Goal: Information Seeking & Learning: Learn about a topic

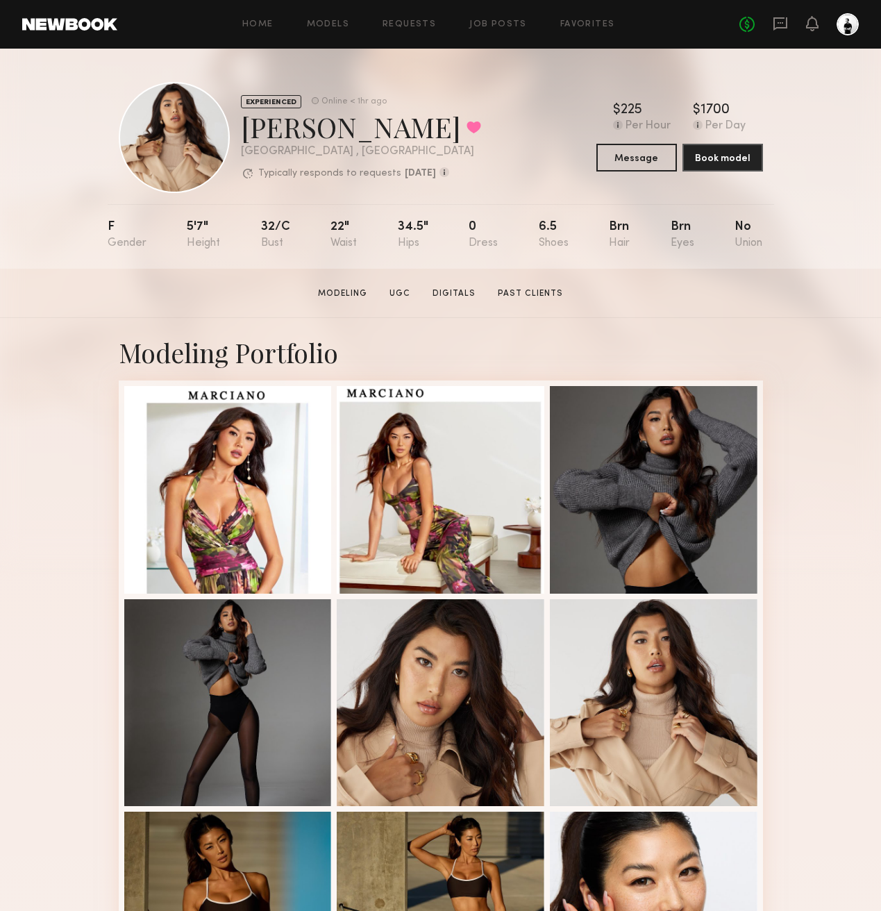
click at [266, 30] on div "Home Models Requests Job Posts Favorites Sign Out No fees up to $5,000" at bounding box center [487, 24] width 741 height 22
click at [258, 28] on link "Home" at bounding box center [257, 24] width 31 height 9
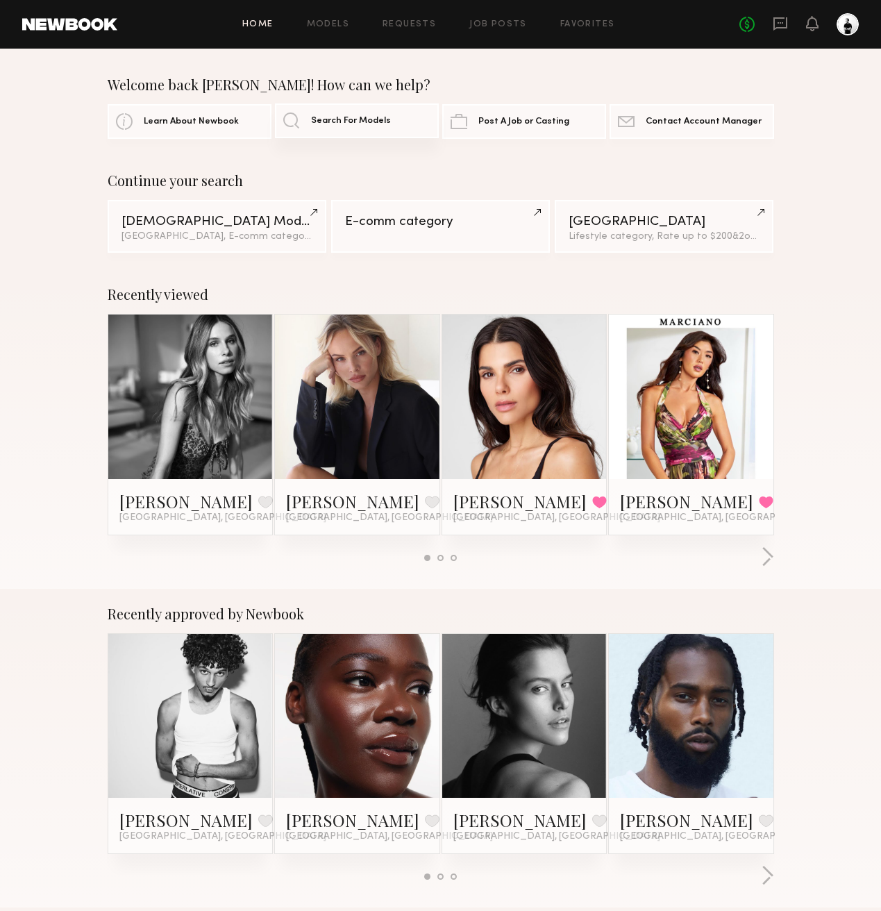
click at [379, 122] on span "Search For Models" at bounding box center [351, 121] width 80 height 9
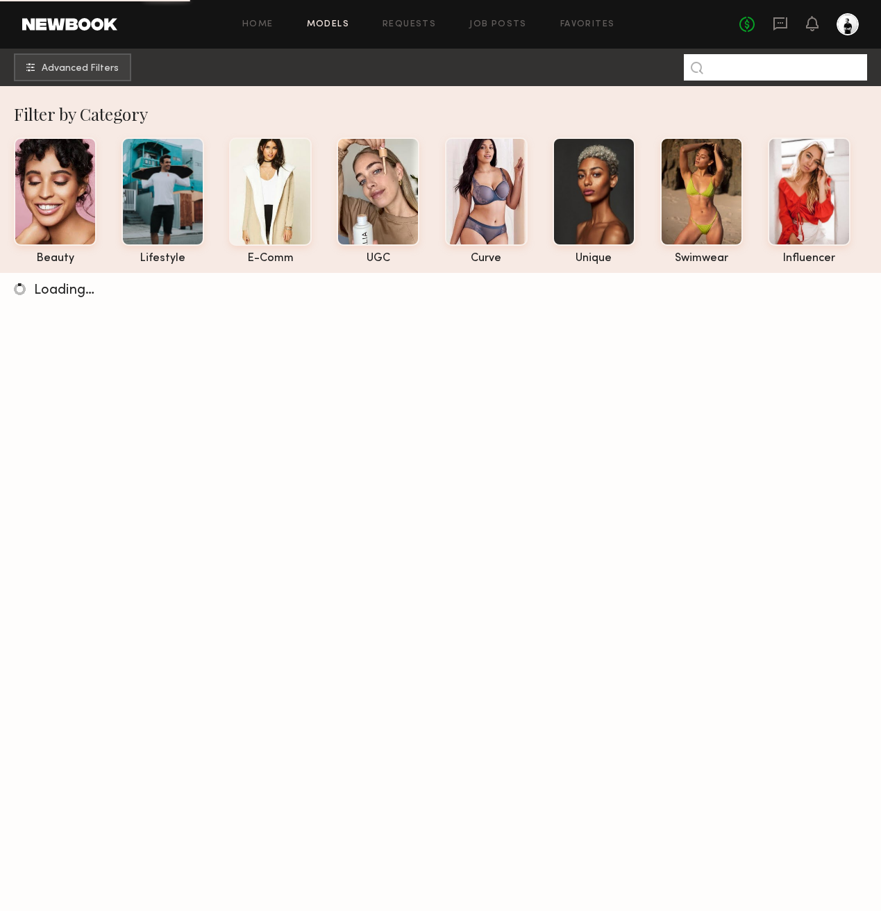
click at [747, 61] on input at bounding box center [775, 67] width 183 height 26
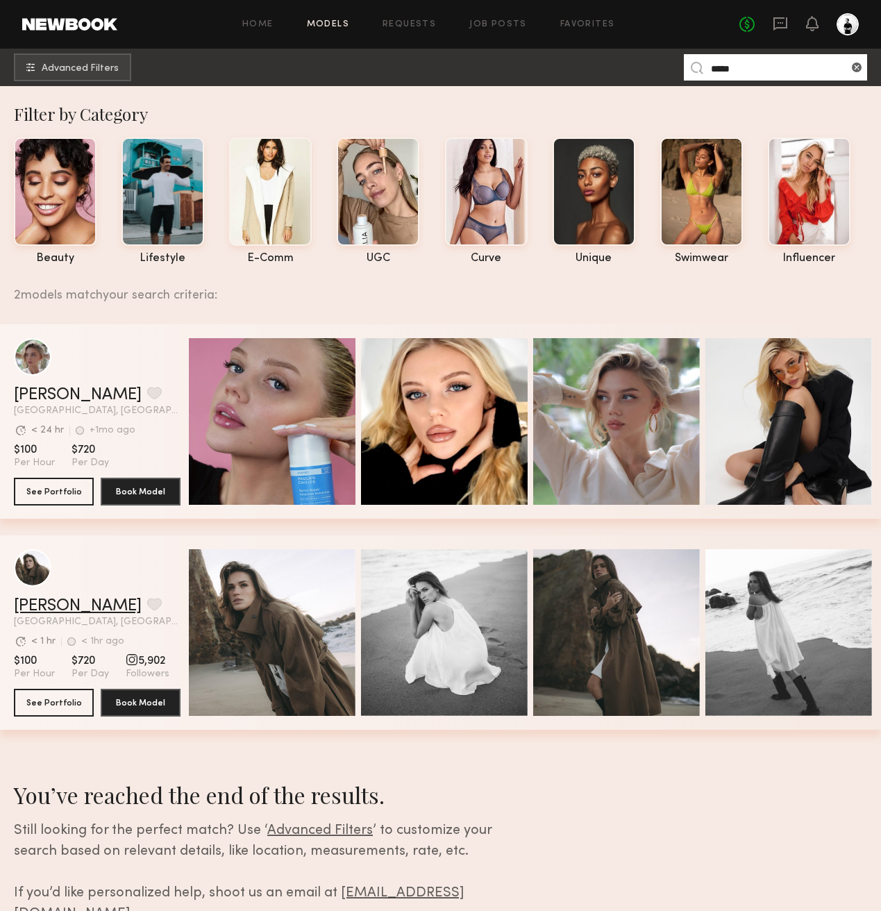
type input "*****"
click at [58, 601] on link "[PERSON_NAME]" at bounding box center [78, 606] width 128 height 17
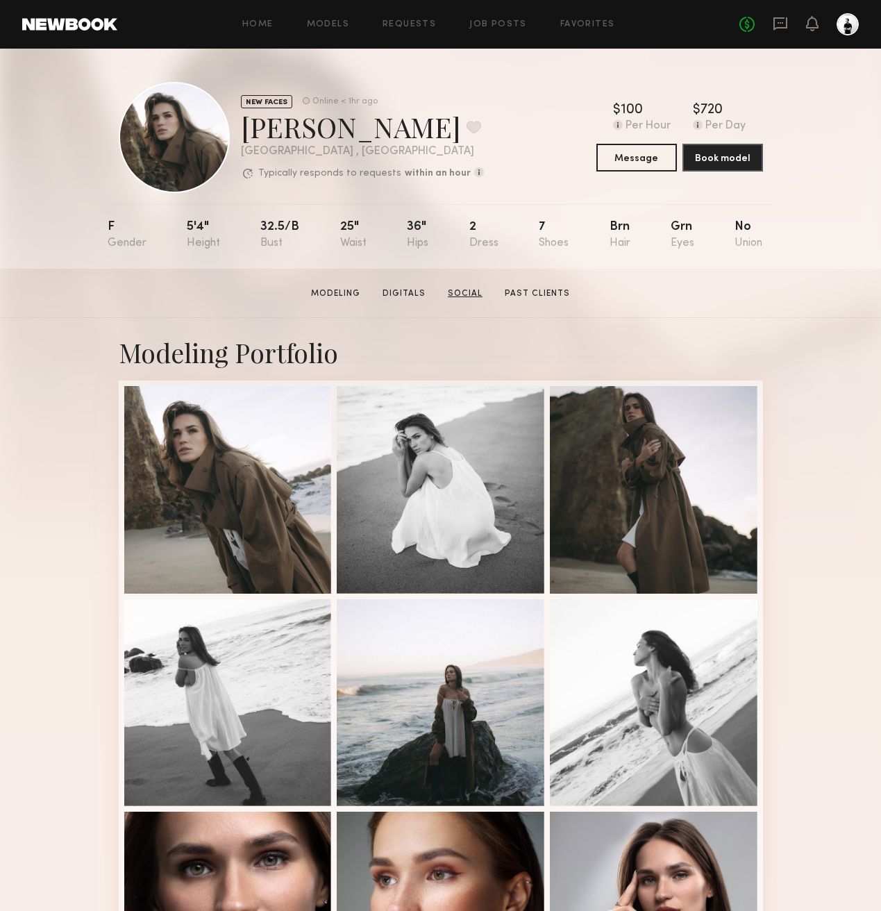
click at [466, 293] on link "Social" at bounding box center [465, 293] width 46 height 12
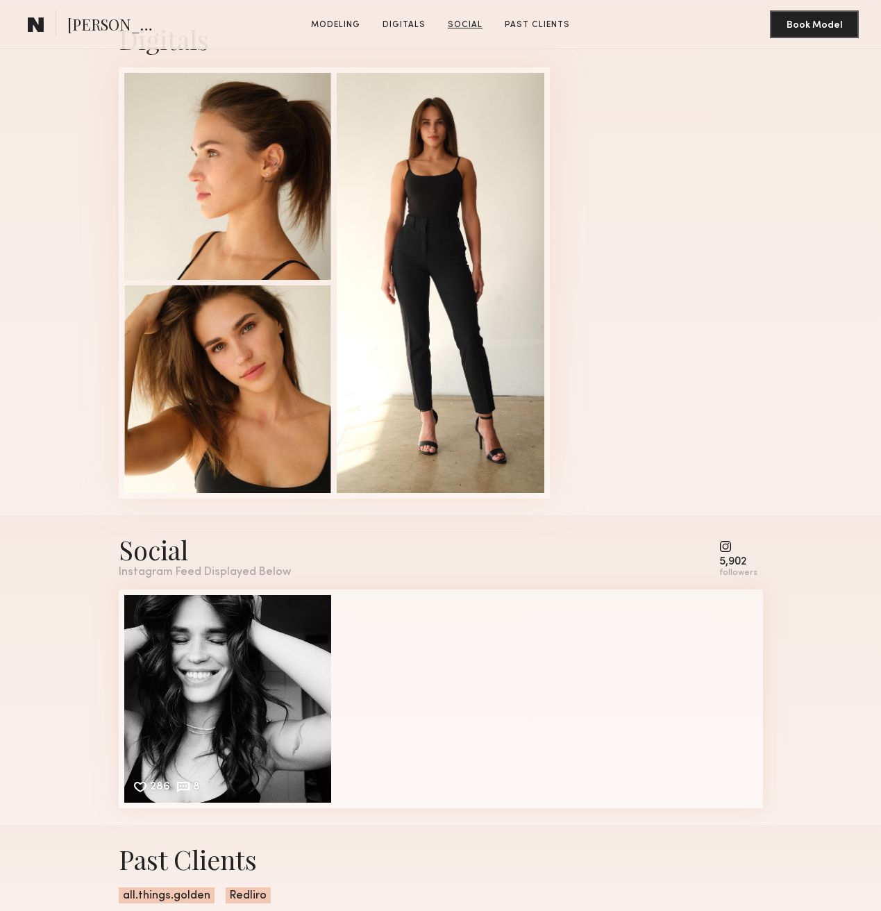
scroll to position [1360, 0]
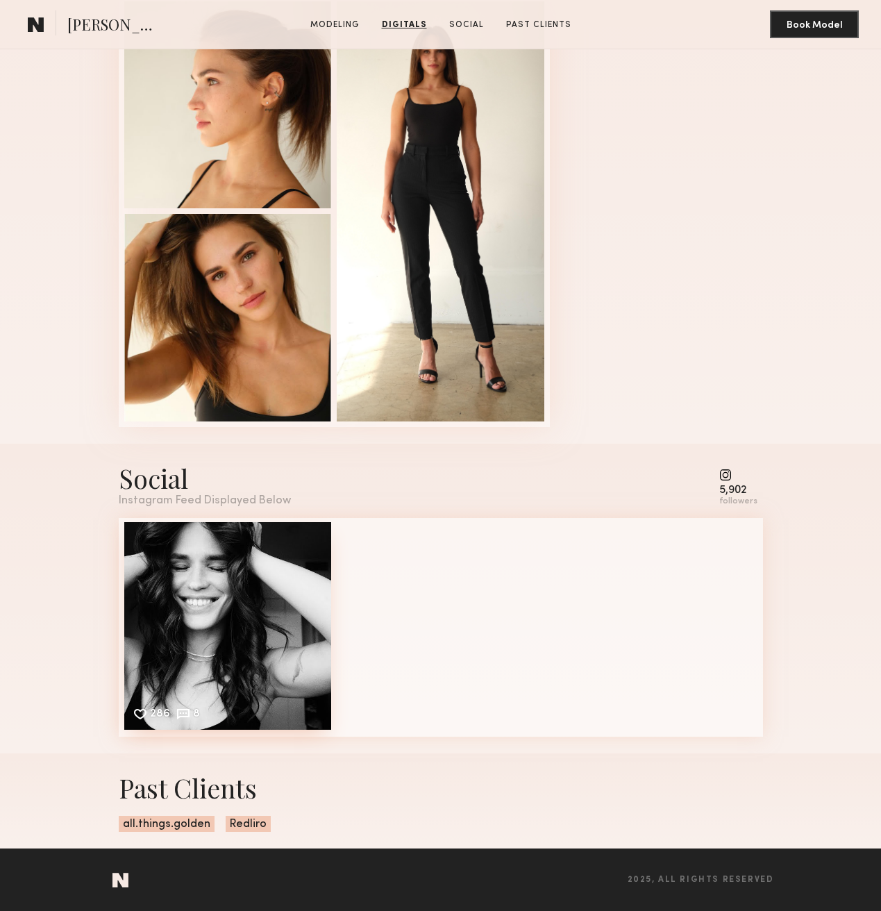
click at [146, 695] on div "286 8 Likes & comments displayed to show model’s engagement" at bounding box center [228, 626] width 208 height 208
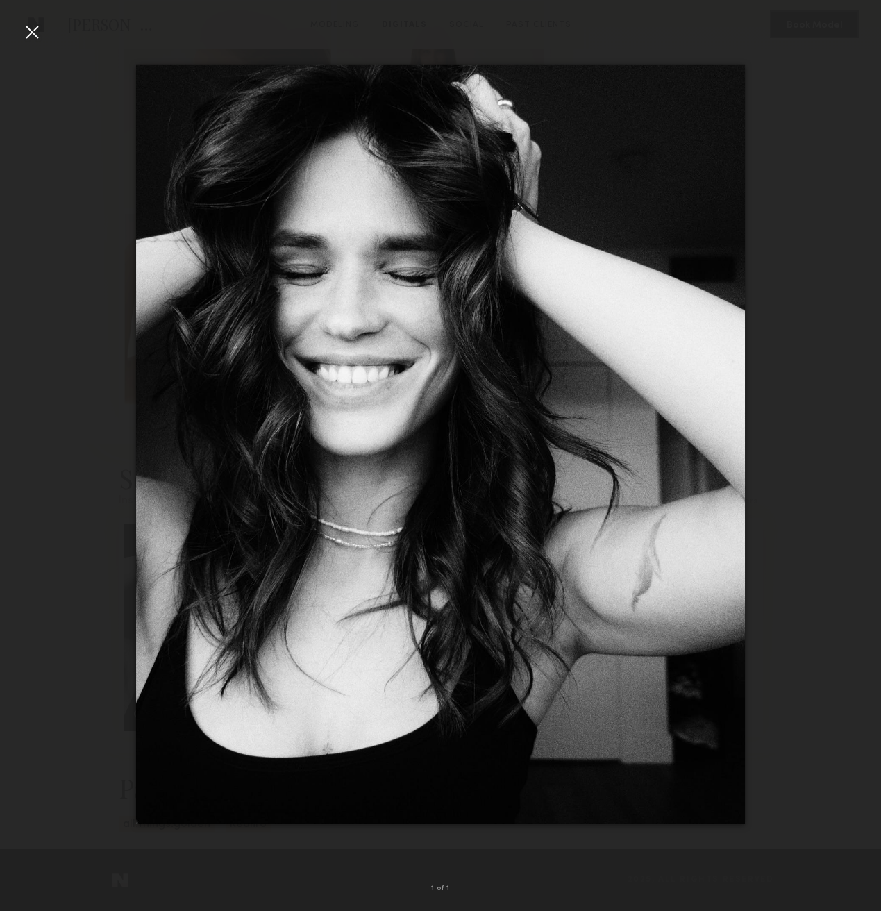
click at [37, 35] on div at bounding box center [32, 32] width 22 height 22
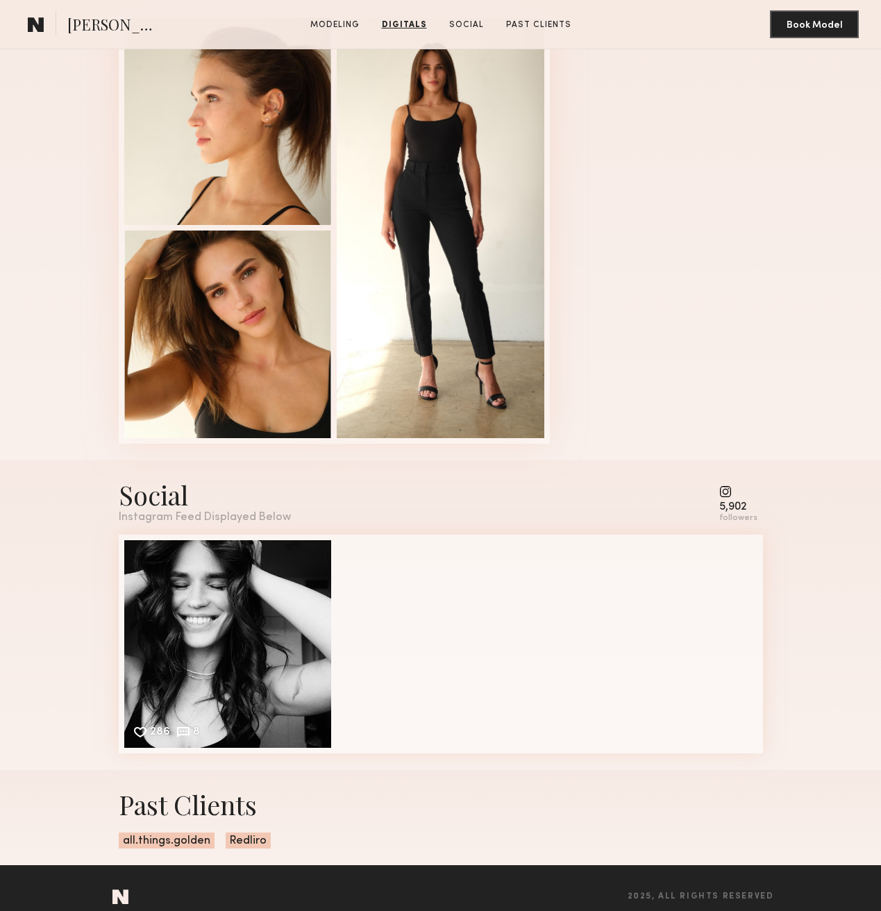
scroll to position [0, 0]
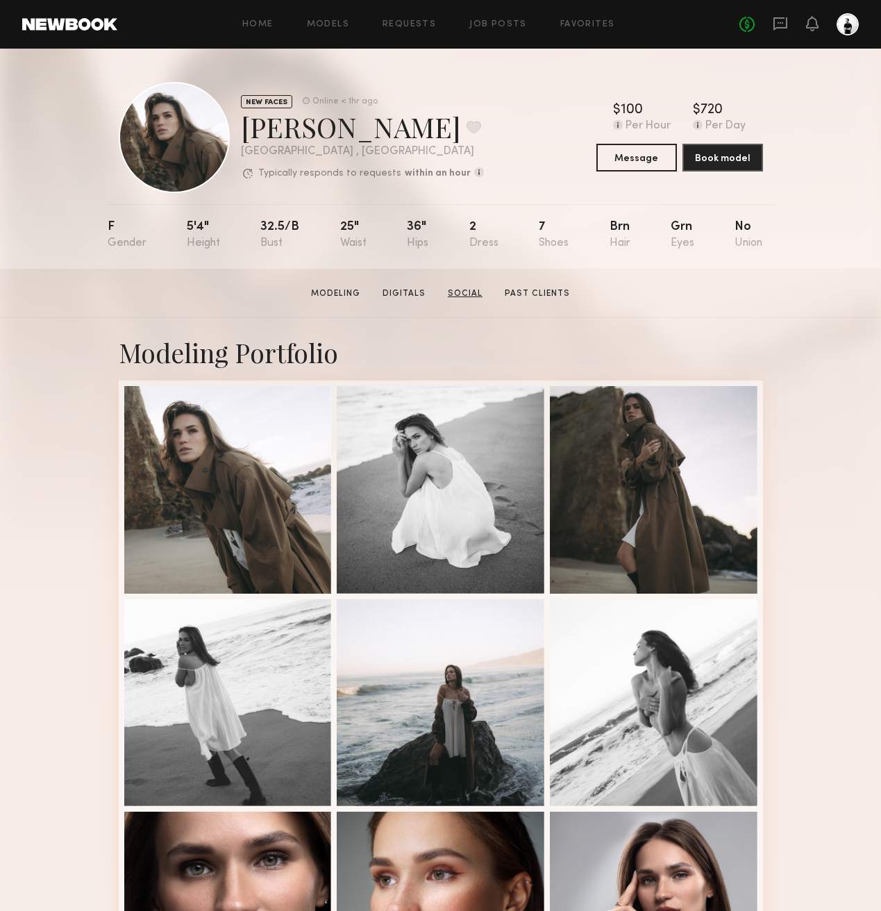
click at [473, 291] on link "Social" at bounding box center [465, 293] width 46 height 12
